Goal: Browse casually

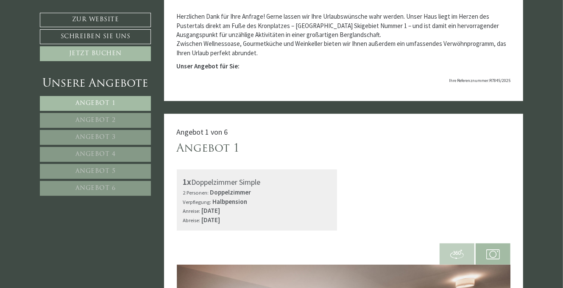
scroll to position [509, 0]
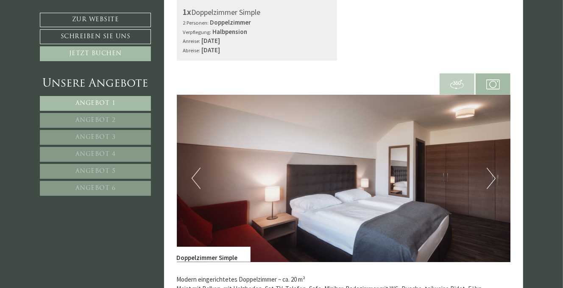
click at [489, 176] on button "Next" at bounding box center [491, 178] width 9 height 21
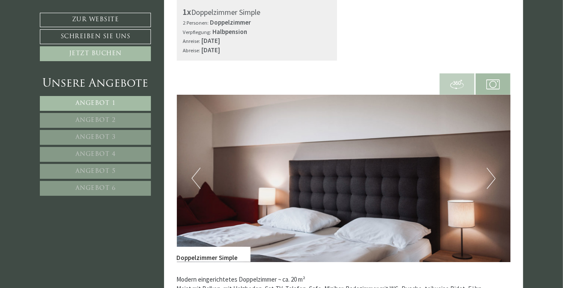
click at [489, 176] on button "Next" at bounding box center [491, 178] width 9 height 21
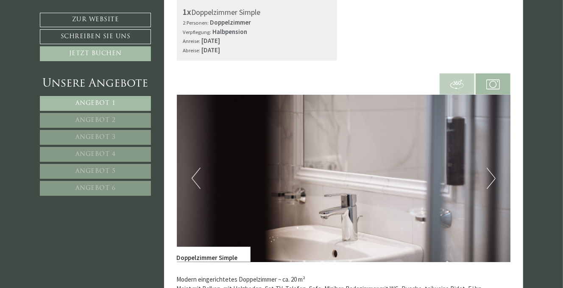
click at [489, 176] on button "Next" at bounding box center [491, 178] width 9 height 21
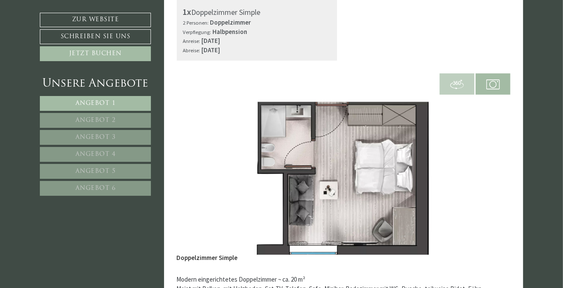
click at [489, 176] on button "Next" at bounding box center [491, 178] width 9 height 21
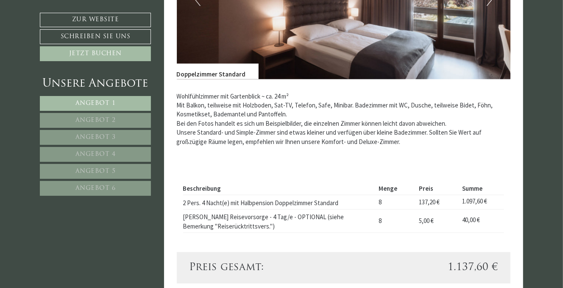
scroll to position [1145, 0]
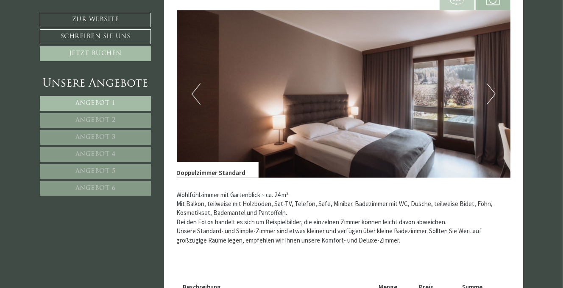
click at [489, 90] on button "Next" at bounding box center [491, 93] width 9 height 21
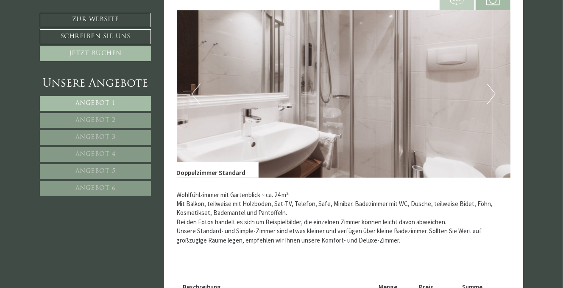
click at [489, 90] on button "Next" at bounding box center [491, 93] width 9 height 21
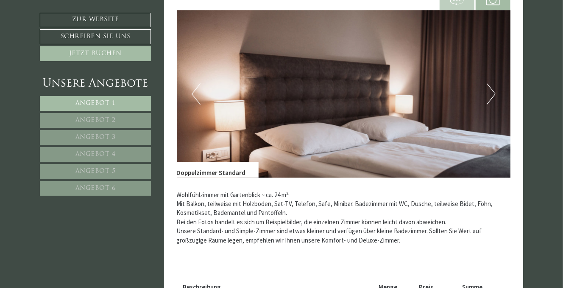
click at [489, 90] on button "Next" at bounding box center [491, 93] width 9 height 21
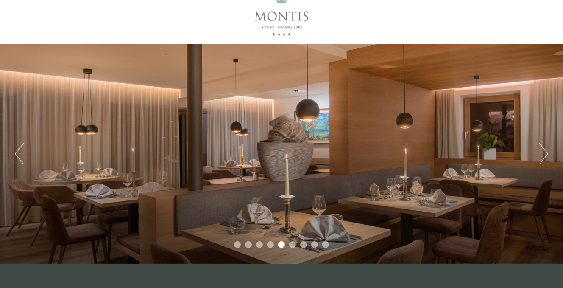
scroll to position [0, 0]
